Goal: Find specific fact: Find specific fact

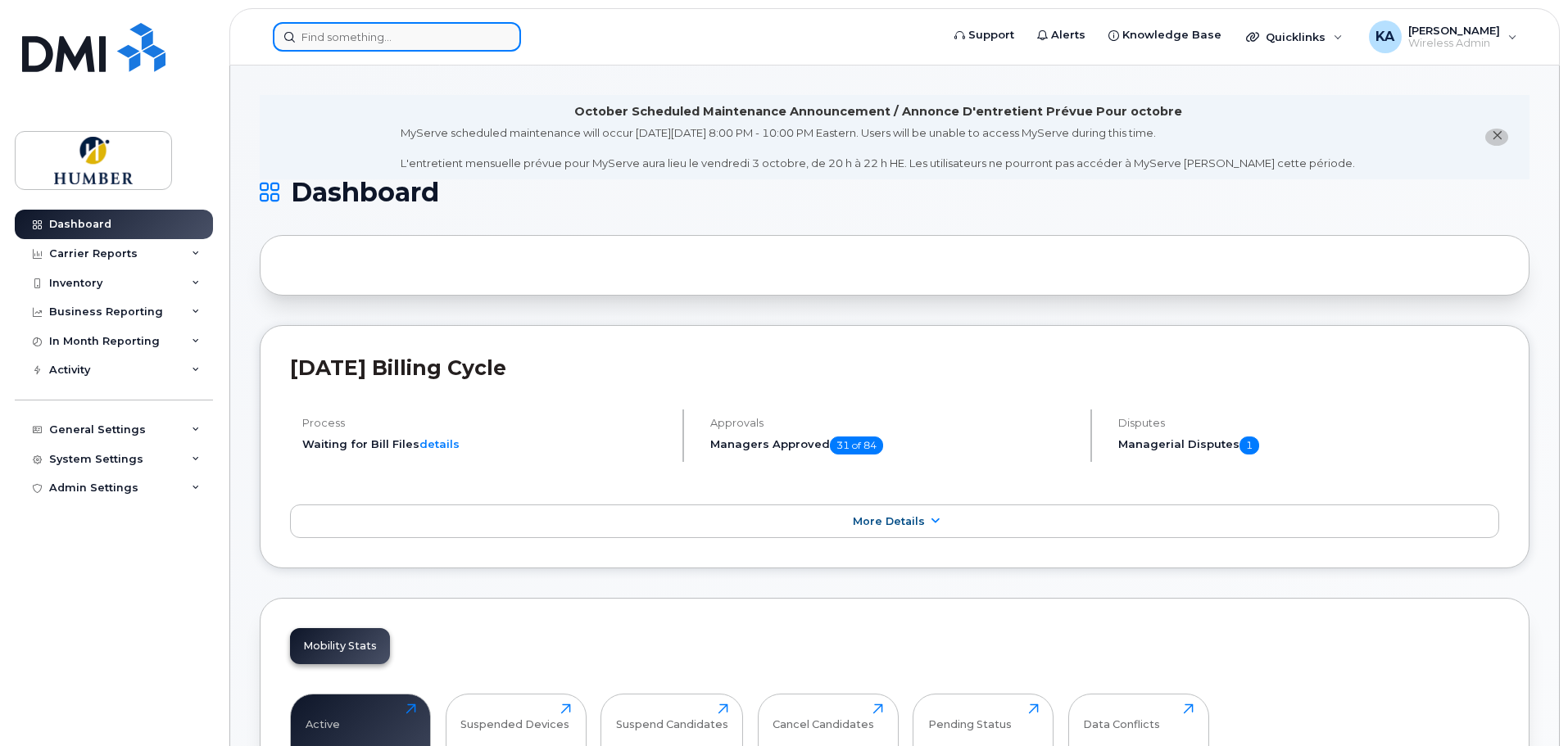
click at [322, 34] on input at bounding box center [396, 37] width 248 height 29
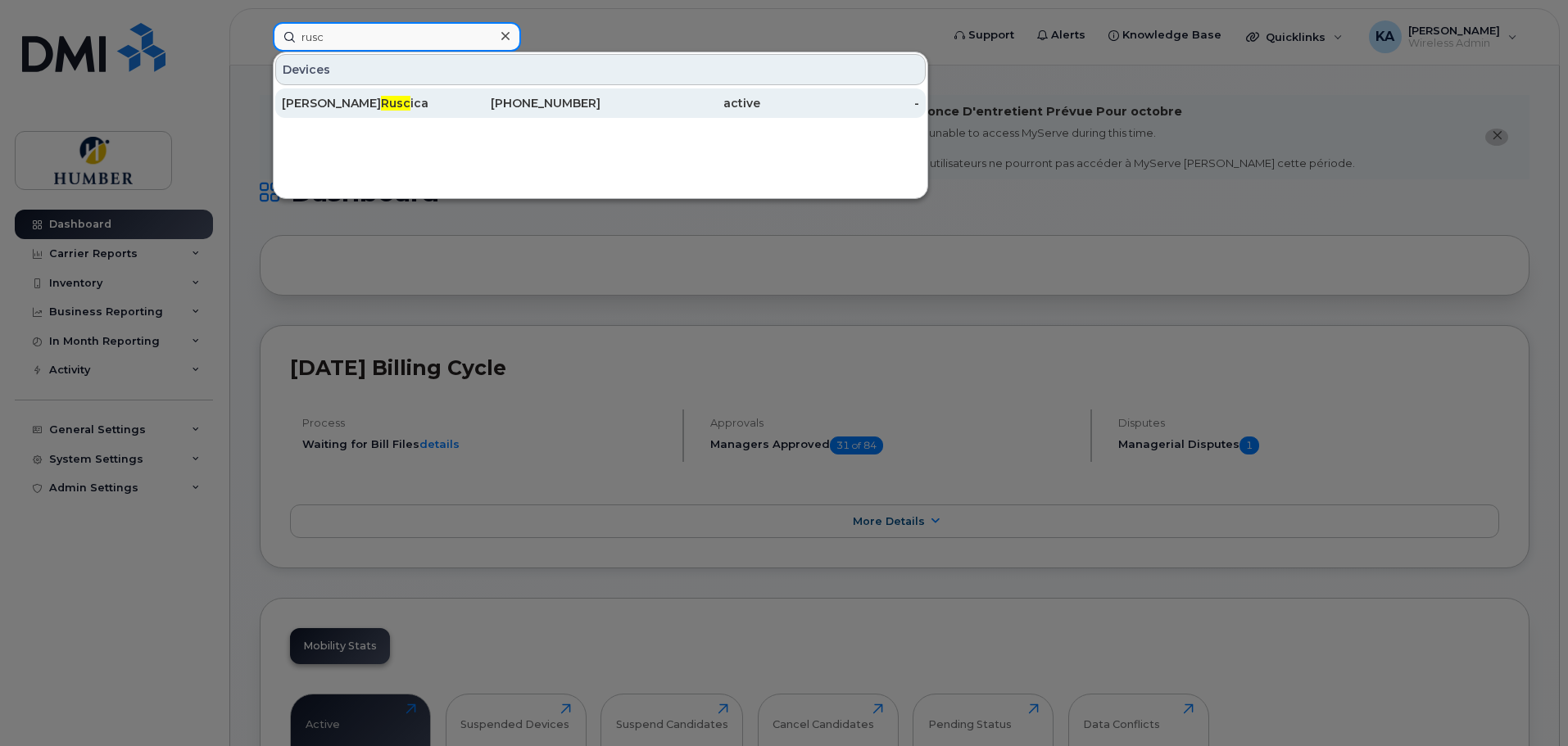
type input "rusc"
click at [381, 103] on span "Rusc" at bounding box center [395, 103] width 29 height 15
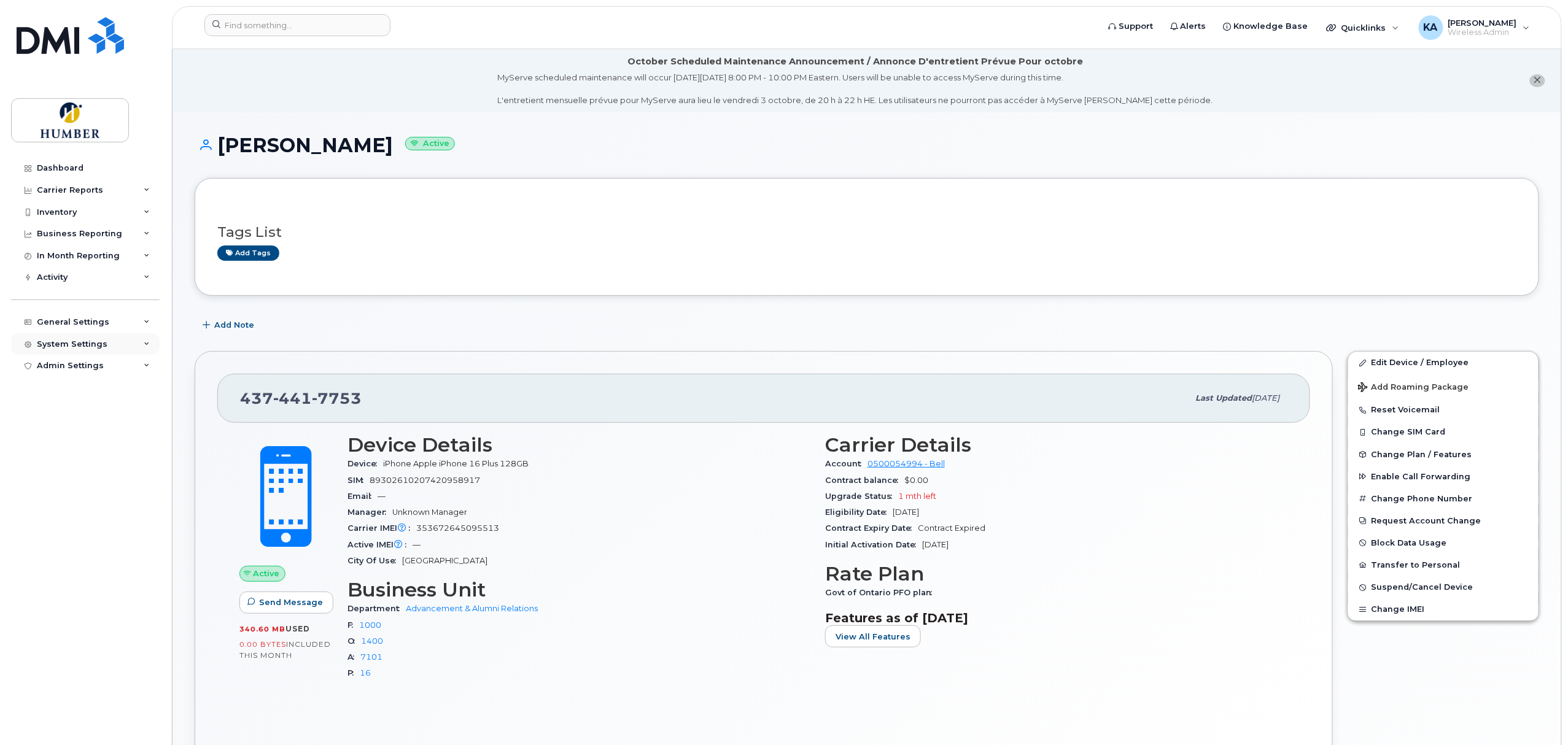
click at [92, 344] on div "System Settings" at bounding box center [72, 344] width 70 height 10
click at [94, 324] on div "General Settings" at bounding box center [73, 322] width 73 height 10
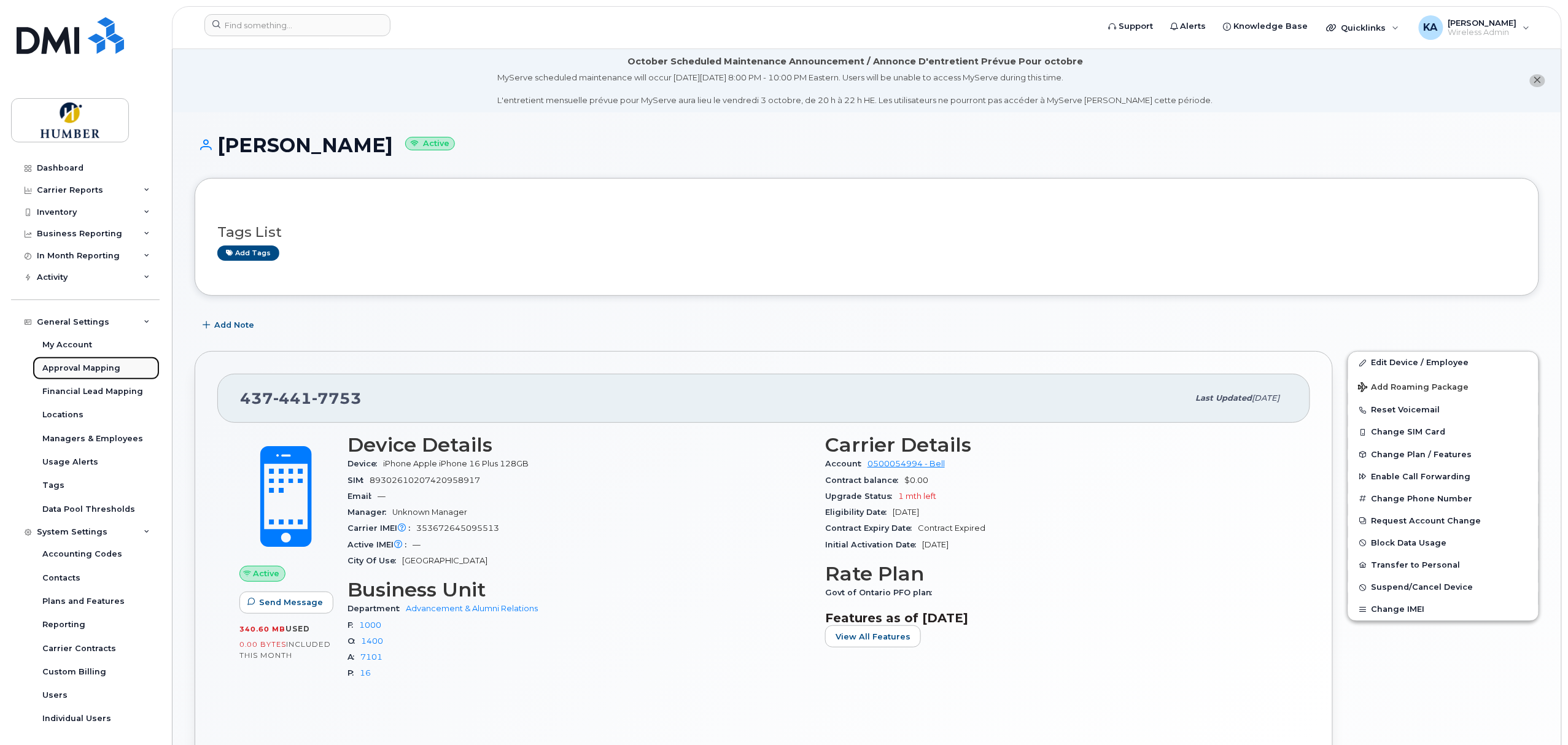
click at [91, 371] on div "Approval Mapping" at bounding box center [81, 367] width 78 height 11
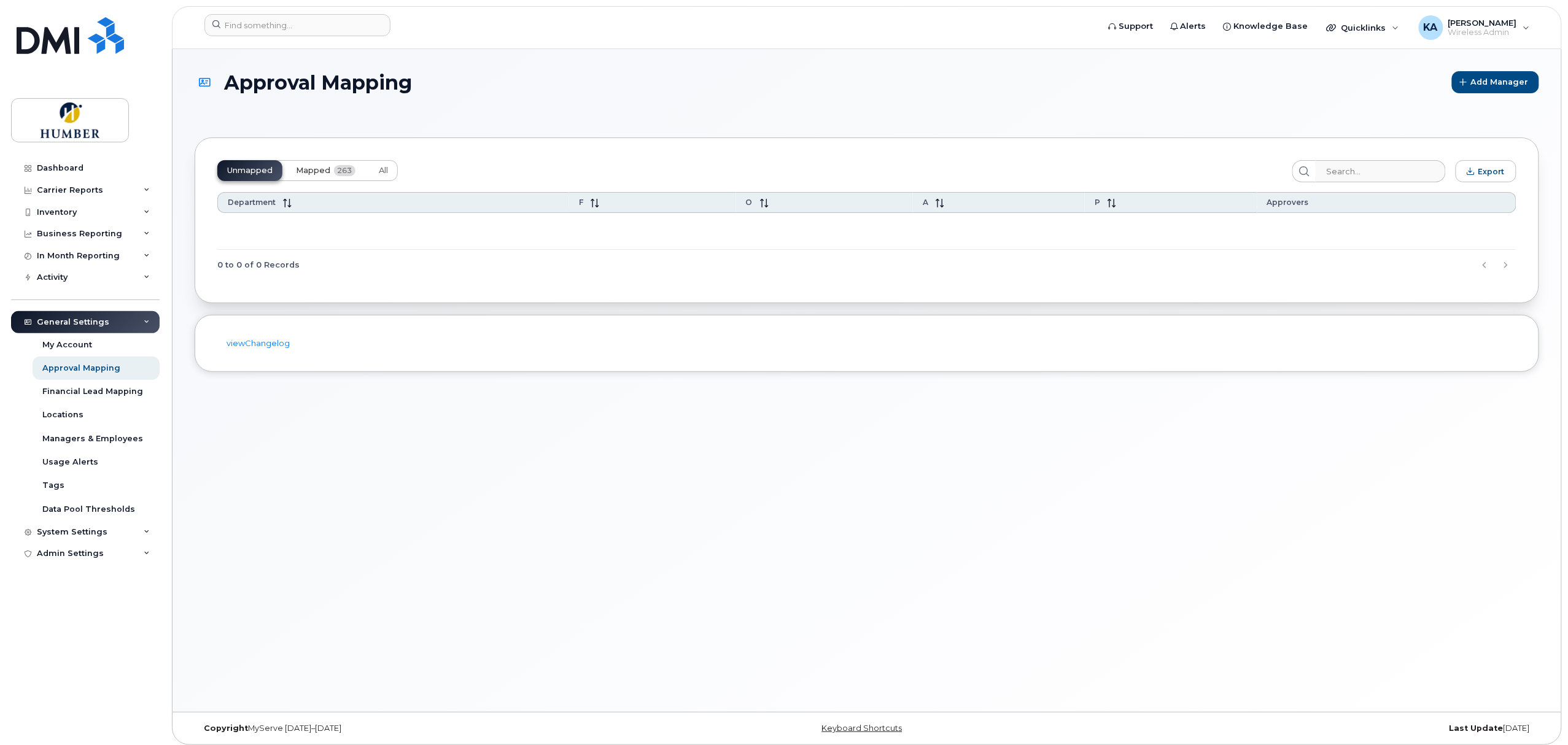
click at [325, 163] on button "Mapped 263" at bounding box center [326, 171] width 79 height 21
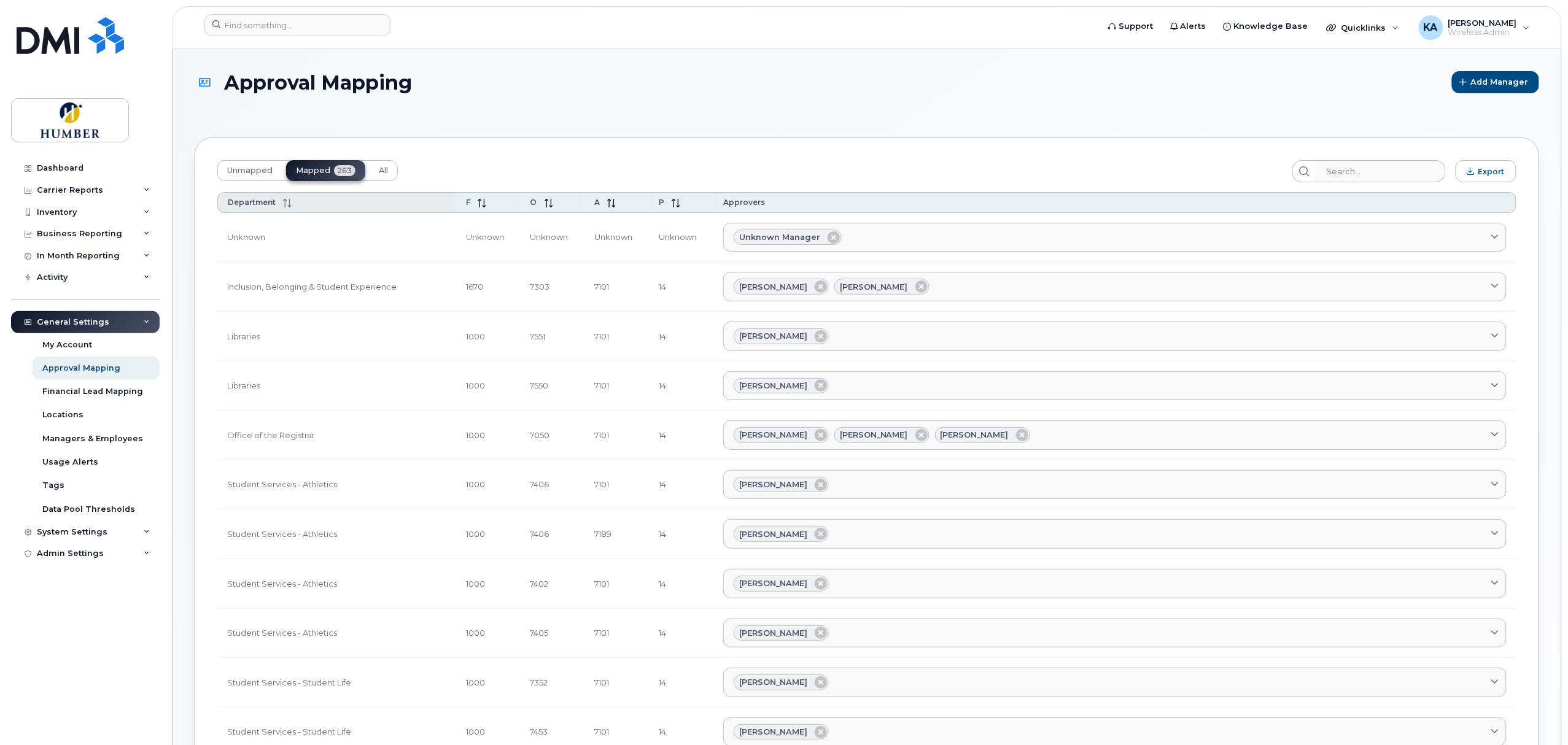
click at [283, 200] on icon at bounding box center [285, 200] width 4 height 2
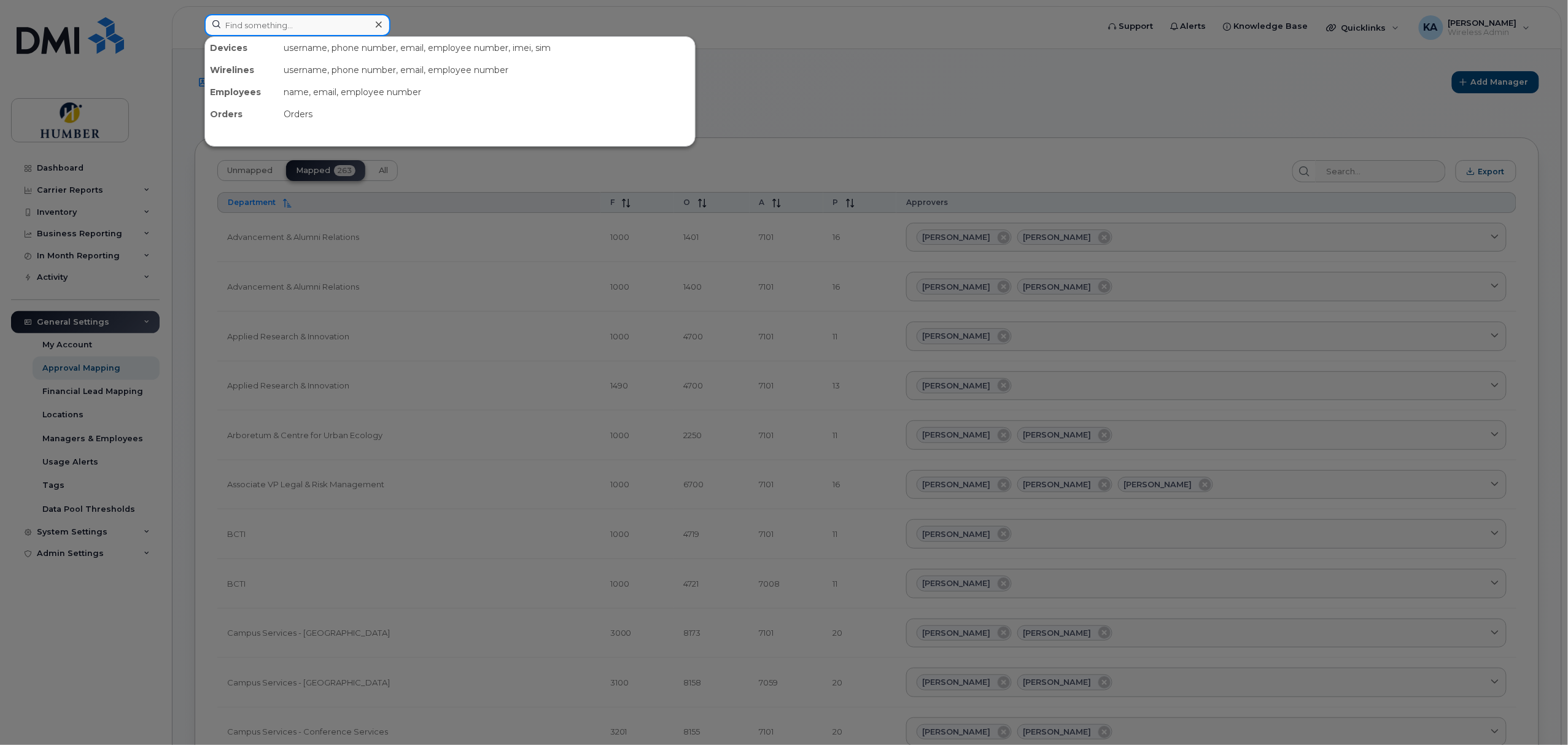
click at [247, 30] on input at bounding box center [297, 25] width 186 height 22
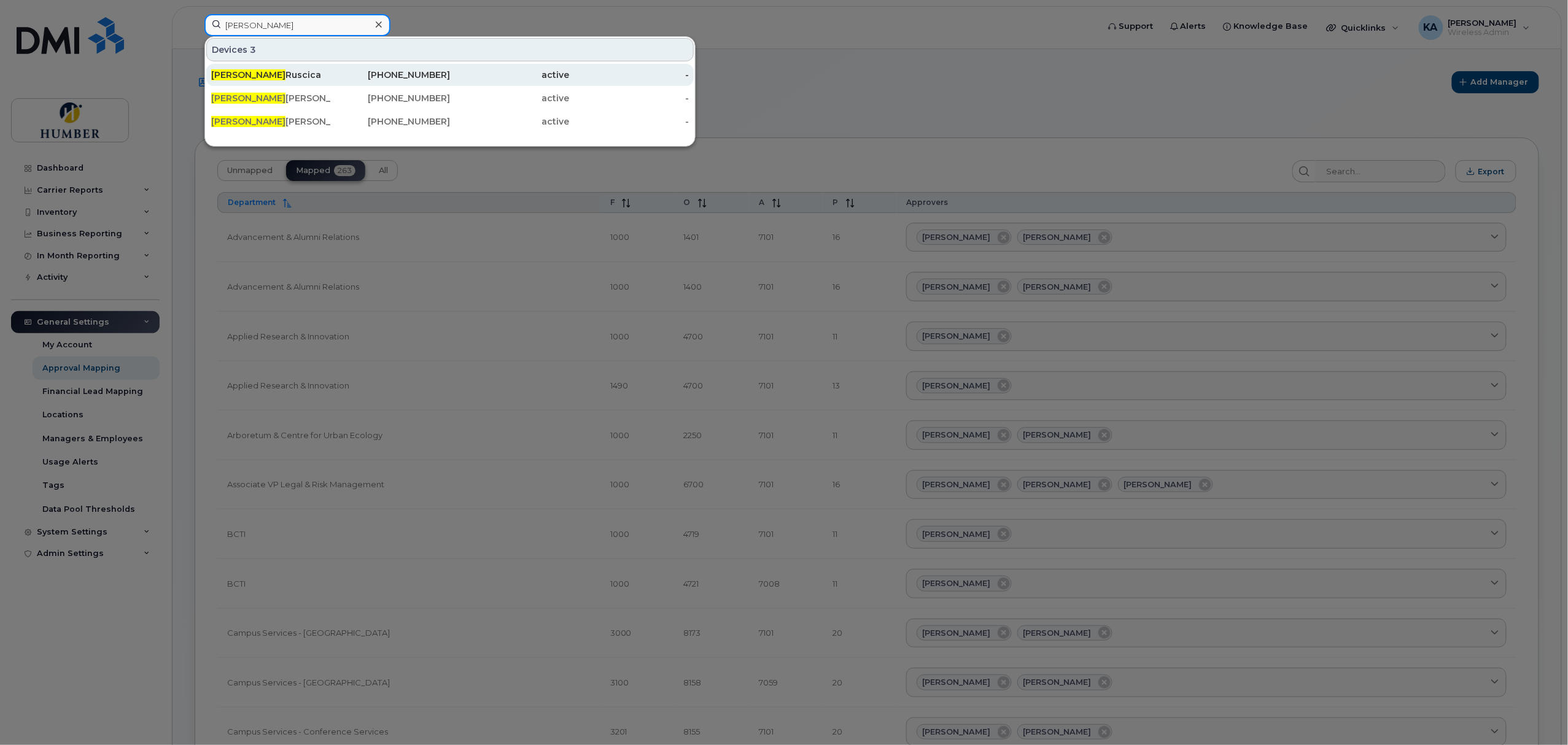
type input "carol"
click at [243, 71] on div "Carol Ruscica" at bounding box center [271, 75] width 120 height 12
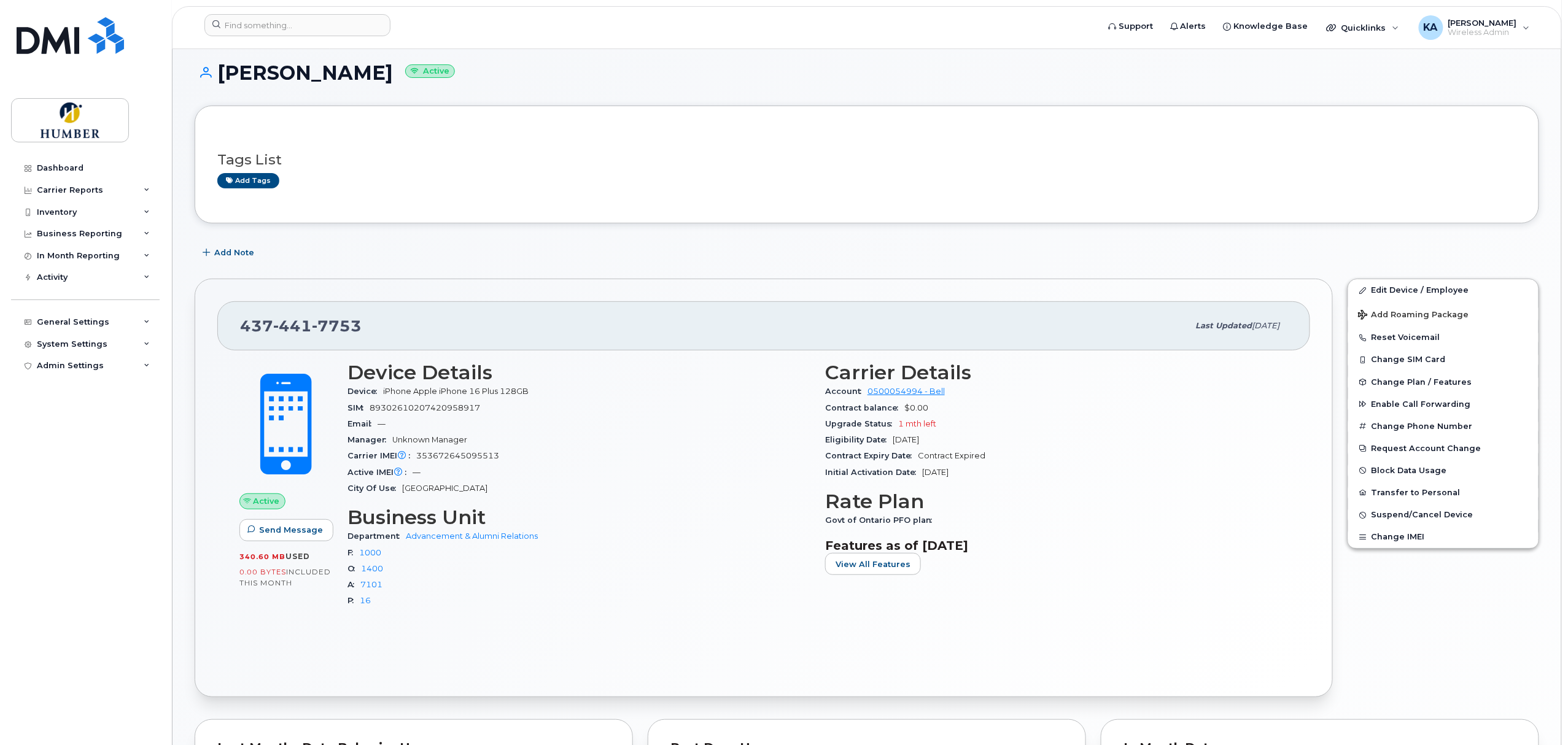
scroll to position [109, 0]
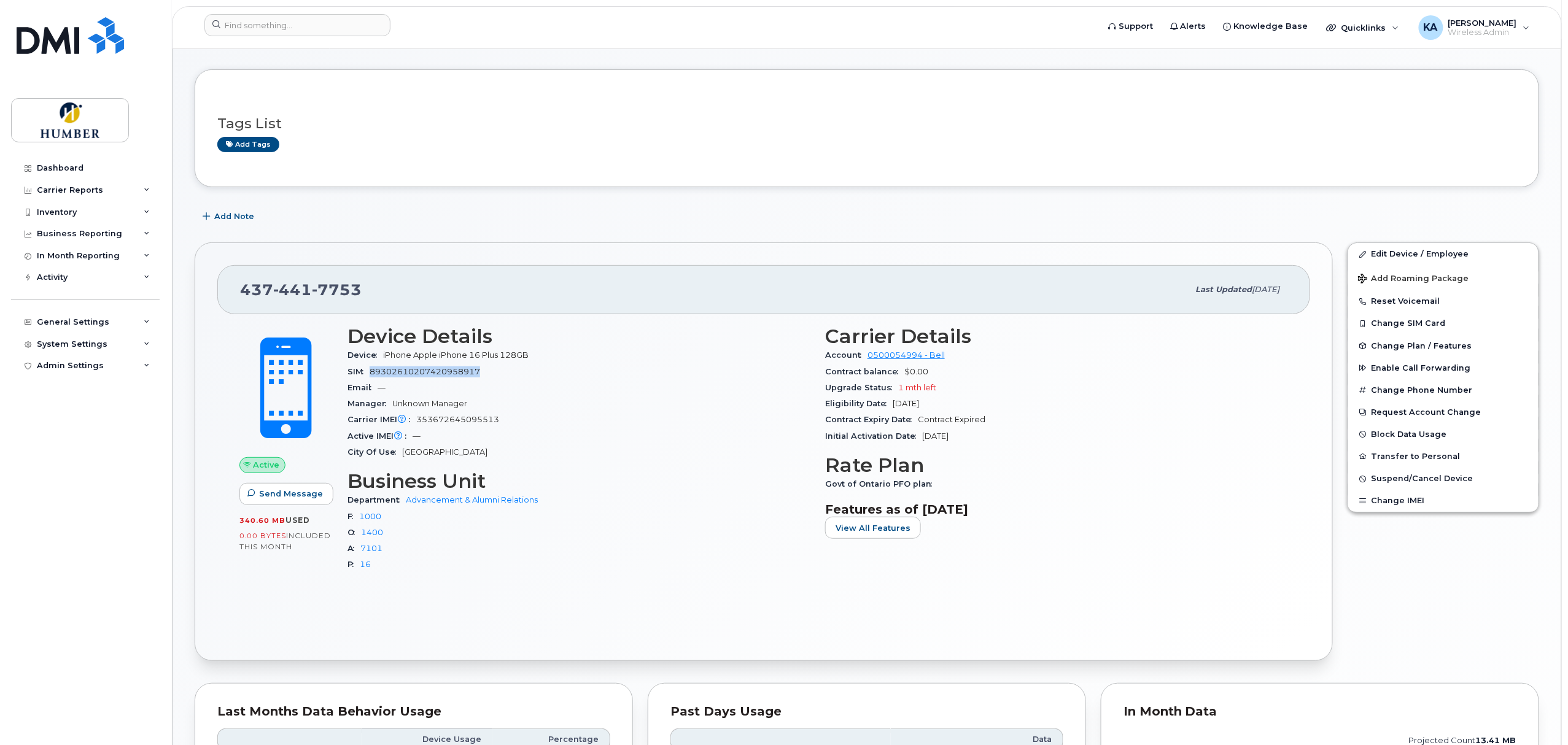
drag, startPoint x: 371, startPoint y: 378, endPoint x: 484, endPoint y: 379, distance: 113.0
click at [484, 379] on div "SIM [TECHNICAL_ID]" at bounding box center [578, 372] width 463 height 16
copy span "89302610207420958917"
